Goal: Task Accomplishment & Management: Use online tool/utility

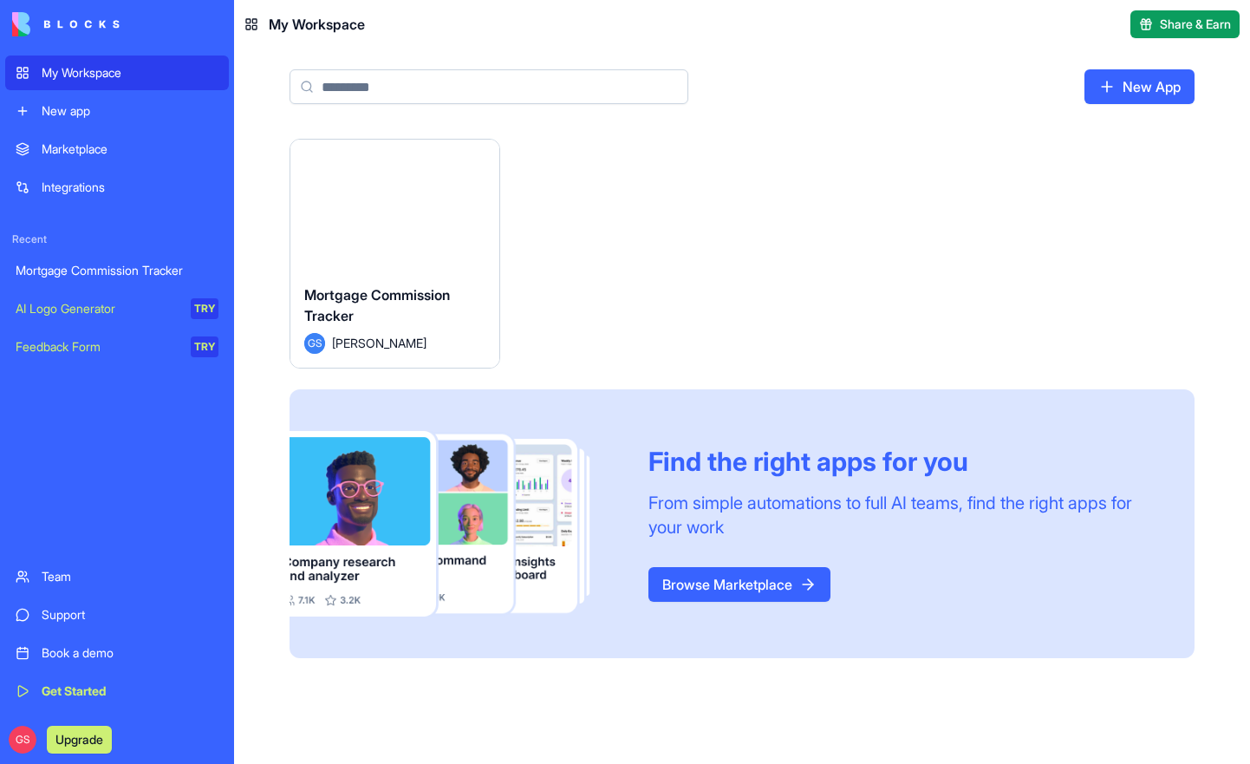
click at [407, 212] on button "Launch" at bounding box center [395, 204] width 130 height 35
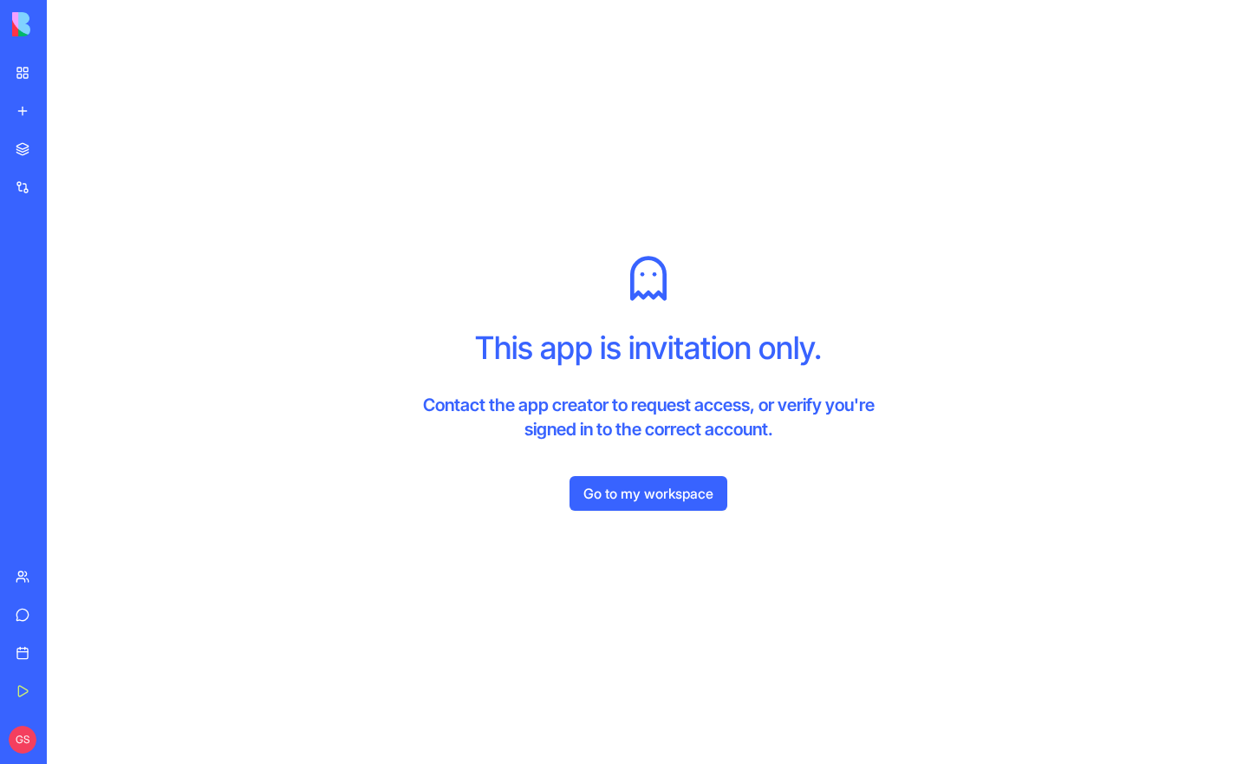
click at [638, 495] on link "Go to my workspace" at bounding box center [649, 493] width 158 height 35
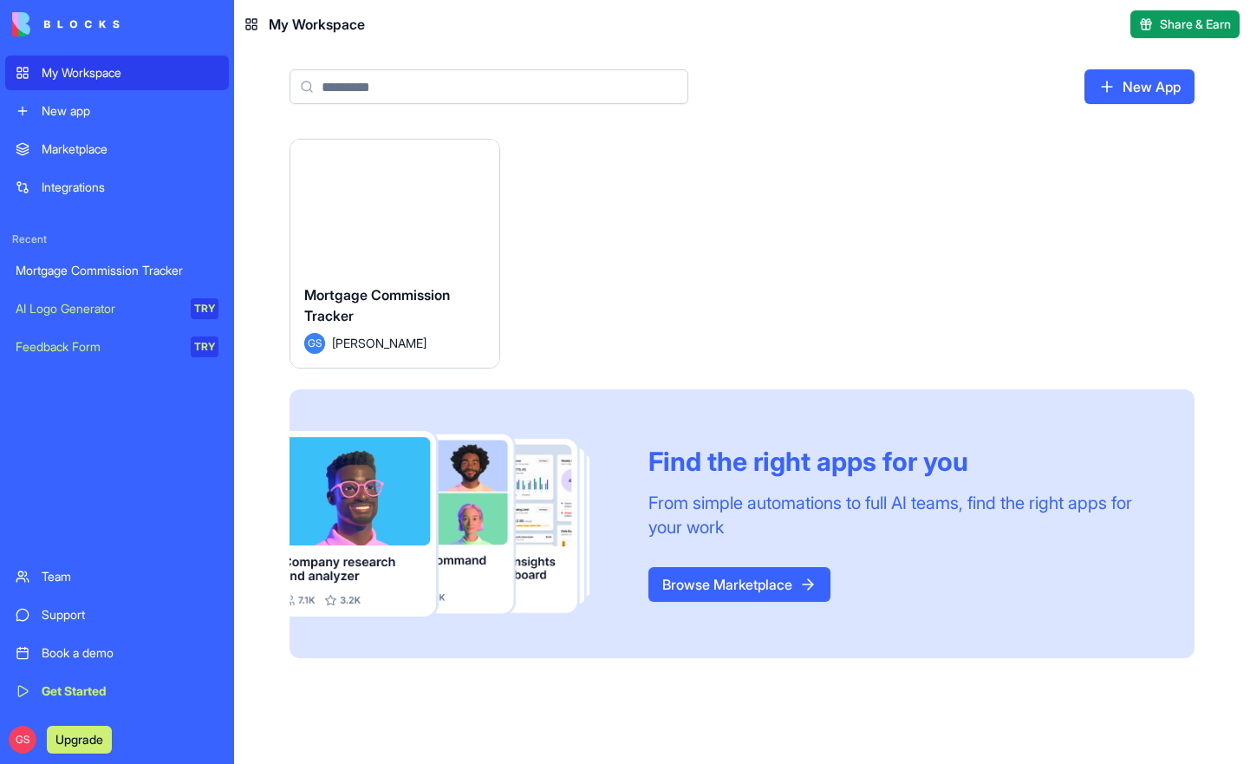
click at [406, 286] on span "Mortgage Commission Tracker" at bounding box center [377, 305] width 146 height 38
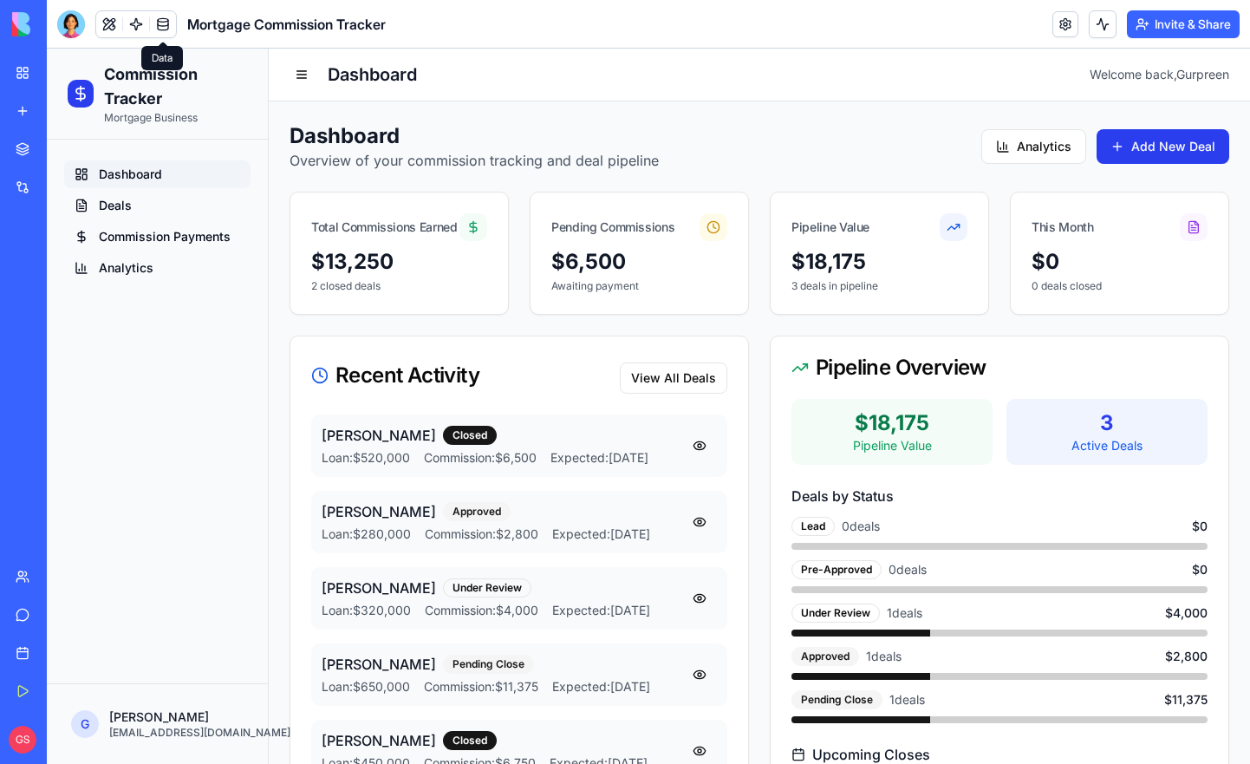
click at [155, 27] on link at bounding box center [163, 24] width 26 height 26
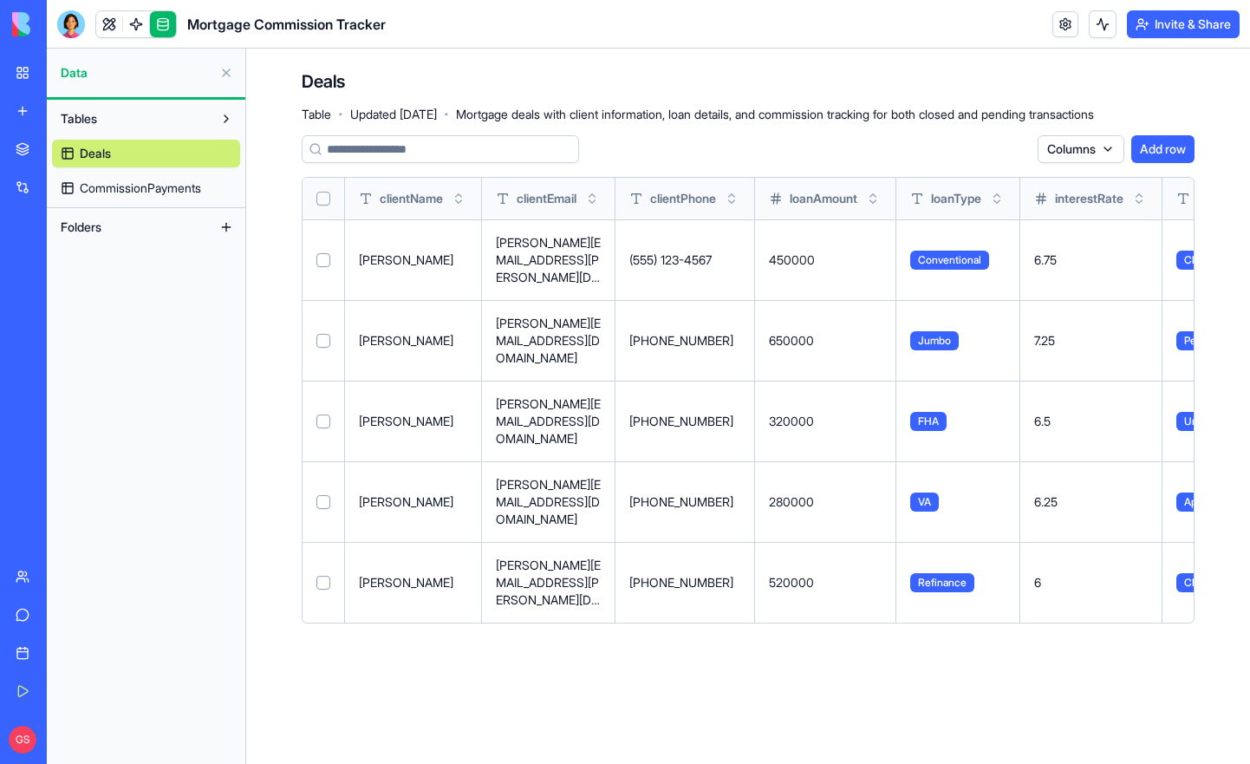
click at [1168, 151] on button "Add row" at bounding box center [1162, 149] width 63 height 28
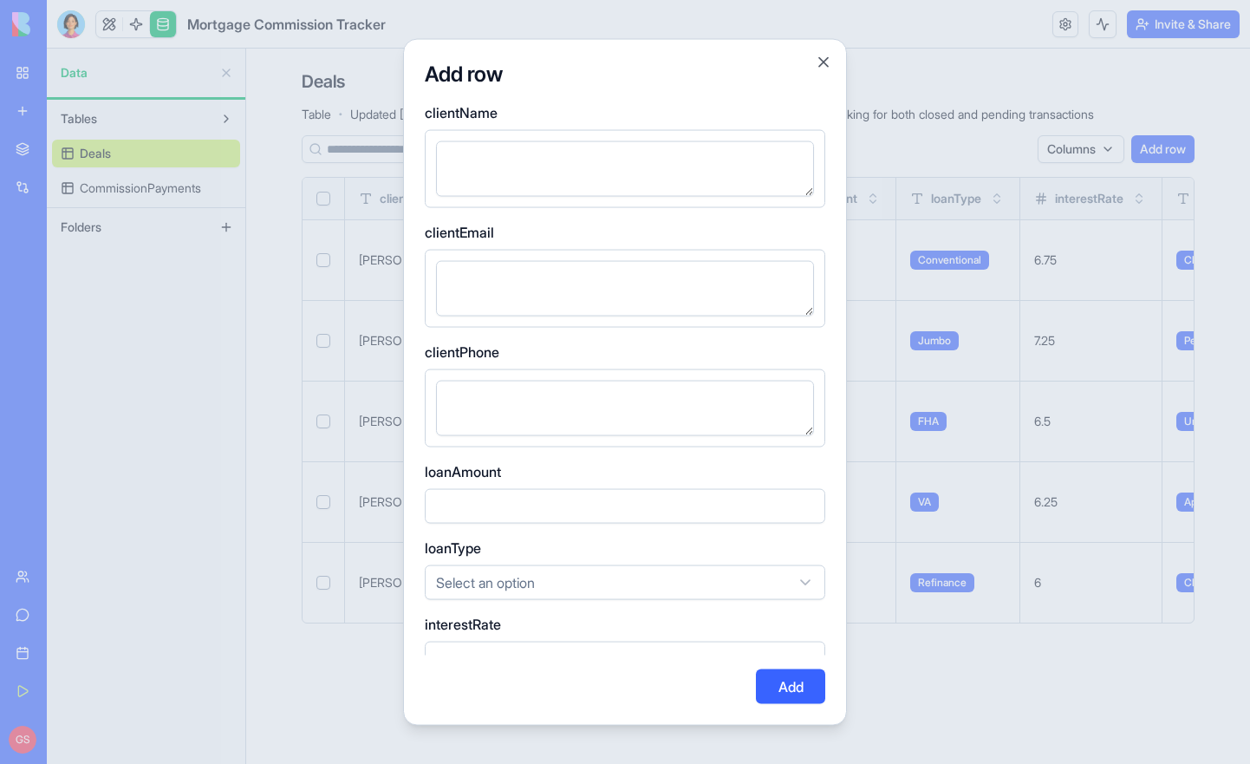
click at [366, 467] on div at bounding box center [625, 382] width 1250 height 764
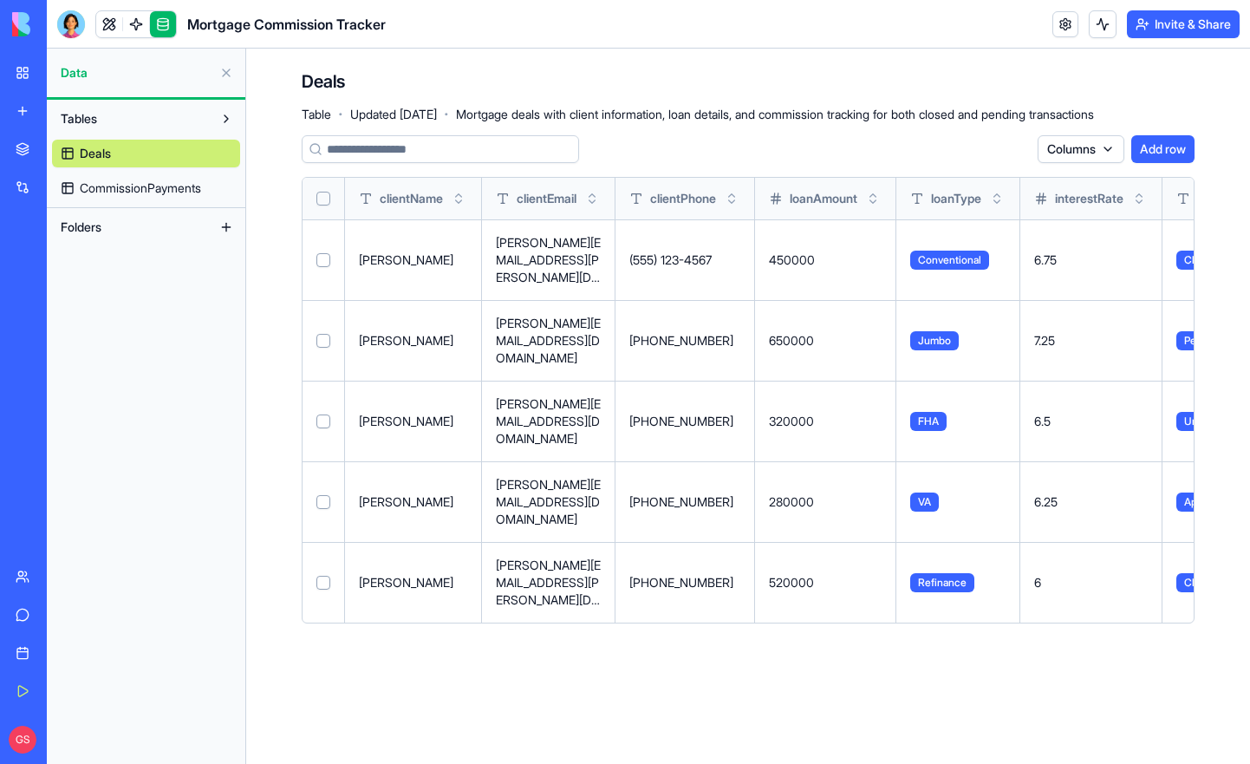
click at [168, 196] on span "CommissionPayments" at bounding box center [140, 187] width 121 height 17
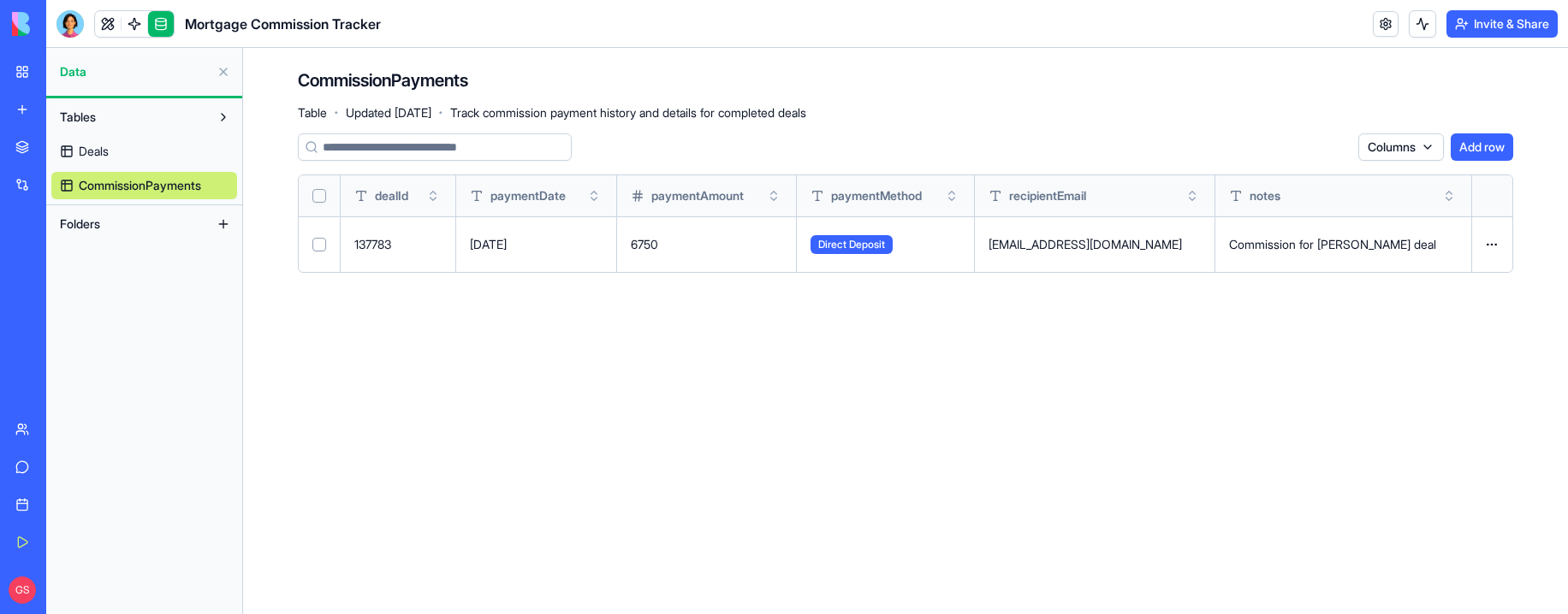
click at [940, 324] on main "CommissionPayments Table · Updated Oct 2, 2025 · Track commission payment histo…" at bounding box center [905, 332] width 1325 height 567
click at [153, 110] on button "Tables" at bounding box center [130, 117] width 158 height 28
click at [152, 111] on button "Tables" at bounding box center [130, 117] width 158 height 28
click at [141, 153] on link "Deals" at bounding box center [144, 152] width 186 height 28
